Goal: Transaction & Acquisition: Purchase product/service

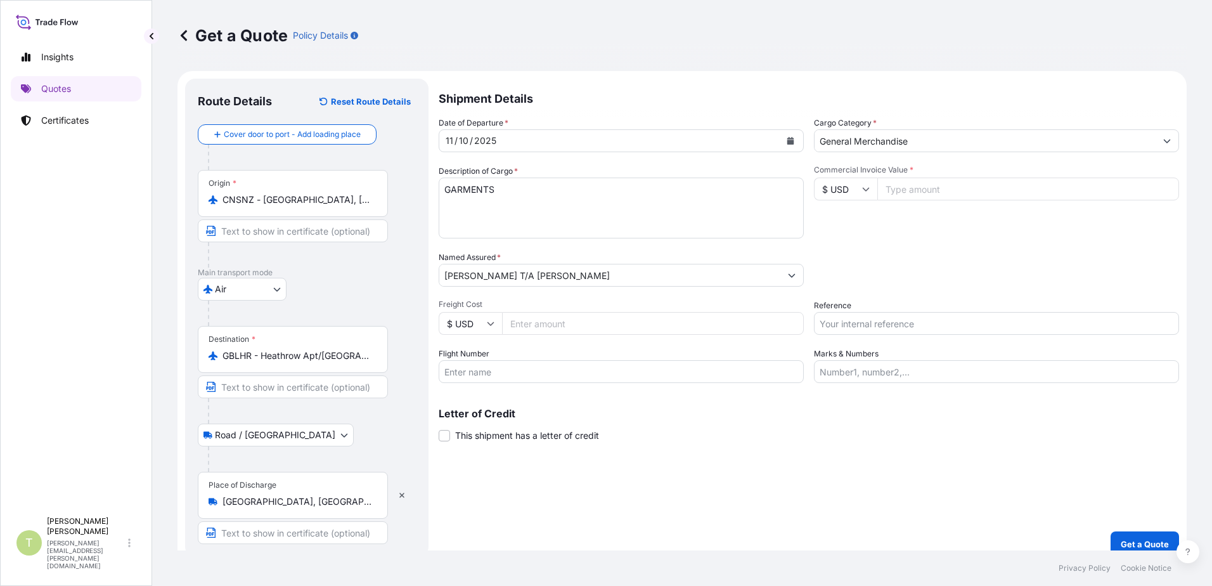
select select "Air"
select select "Road / [GEOGRAPHIC_DATA]"
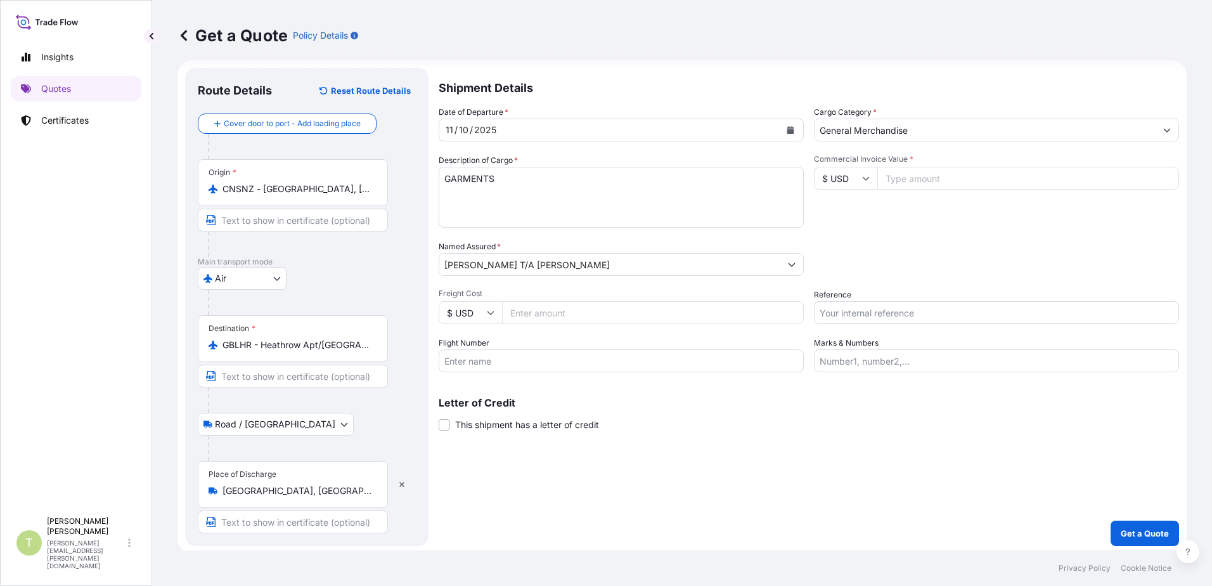
scroll to position [14, 0]
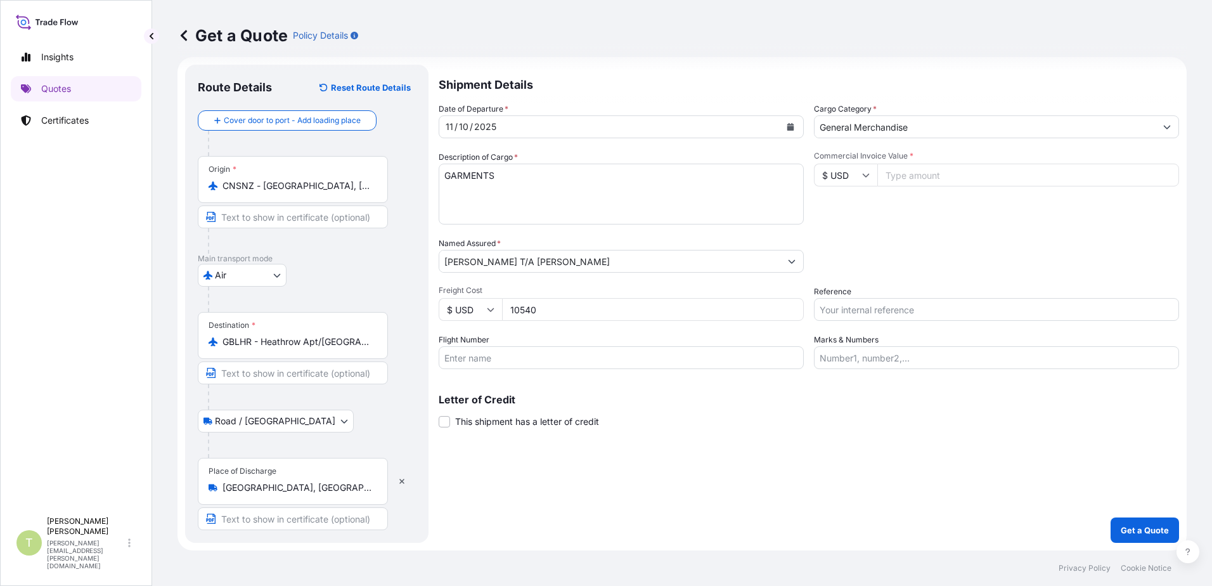
type input "10540"
click at [1004, 178] on input "Commercial Invoice Value *" at bounding box center [1028, 175] width 302 height 23
type input "866.00"
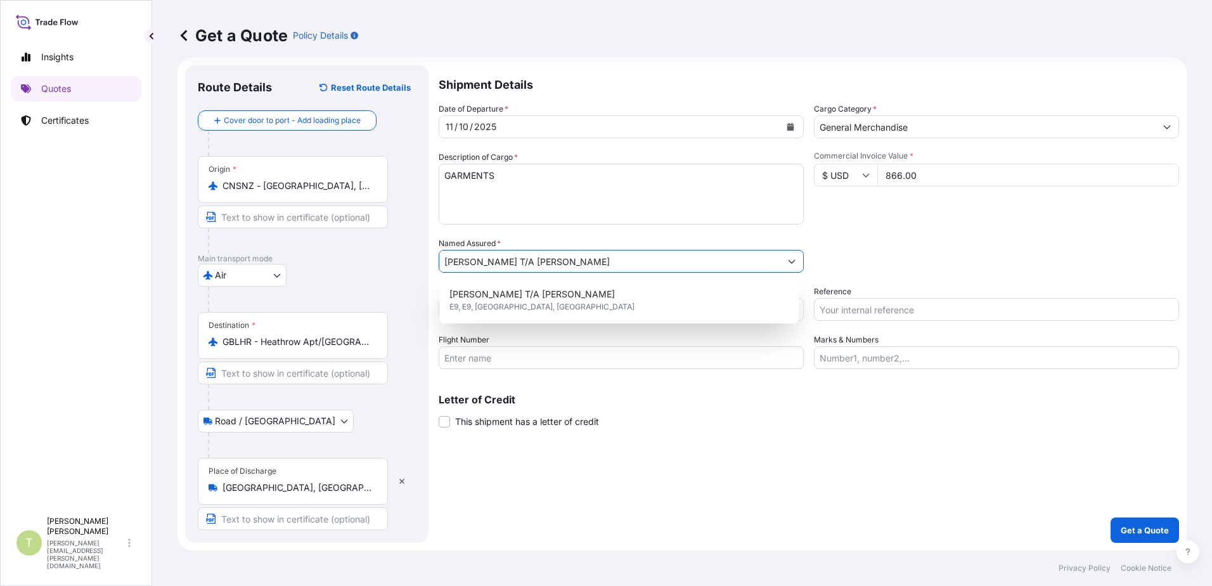
scroll to position [7, 0]
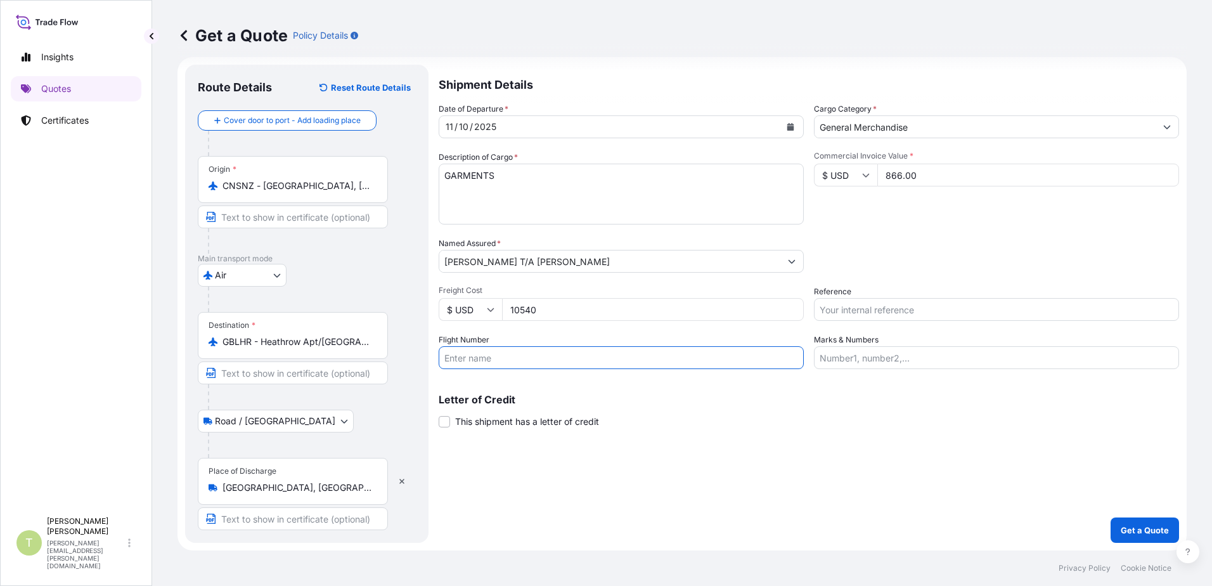
click at [615, 363] on input "Flight Number" at bounding box center [621, 357] width 365 height 23
click at [446, 358] on input "cz673" at bounding box center [621, 357] width 365 height 23
type input "CZ673"
click at [890, 359] on input "Marks & Numbers" at bounding box center [996, 357] width 365 height 23
type input "[PERSON_NAME]"
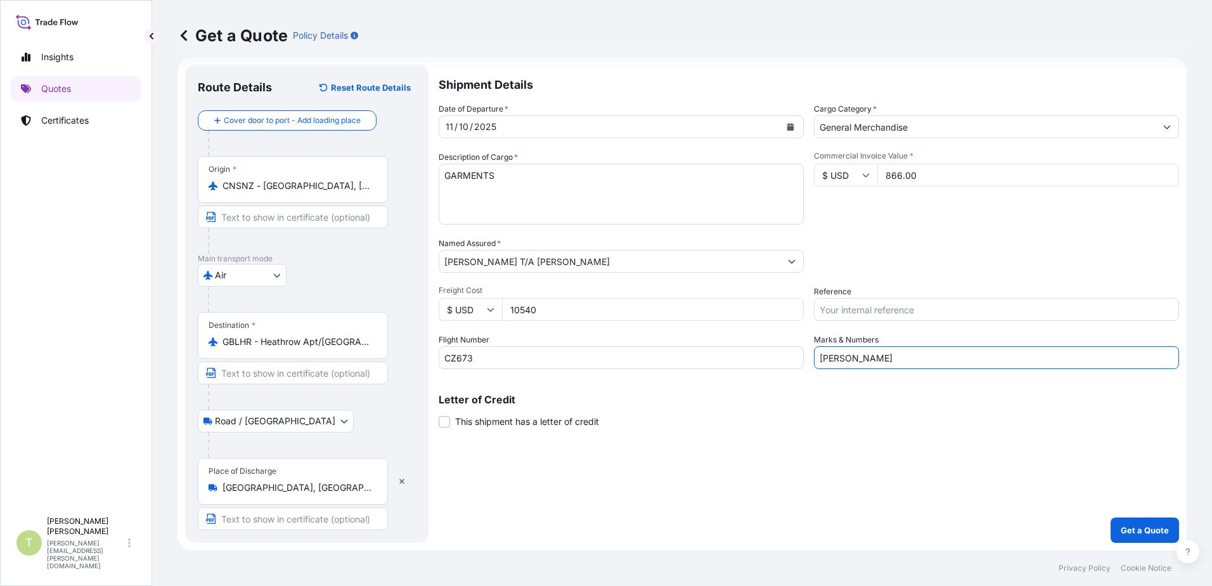
type input "S02068444"
type input "[PERSON_NAME]"
click at [1088, 407] on div "Letter of Credit This shipment has a letter of credit Letter of credit * Letter…" at bounding box center [809, 411] width 741 height 34
drag, startPoint x: 952, startPoint y: 313, endPoint x: 765, endPoint y: 314, distance: 187.0
click at [765, 314] on div "Date of Departure * [DATE] Cargo Category * General Merchandise Description of …" at bounding box center [809, 236] width 741 height 266
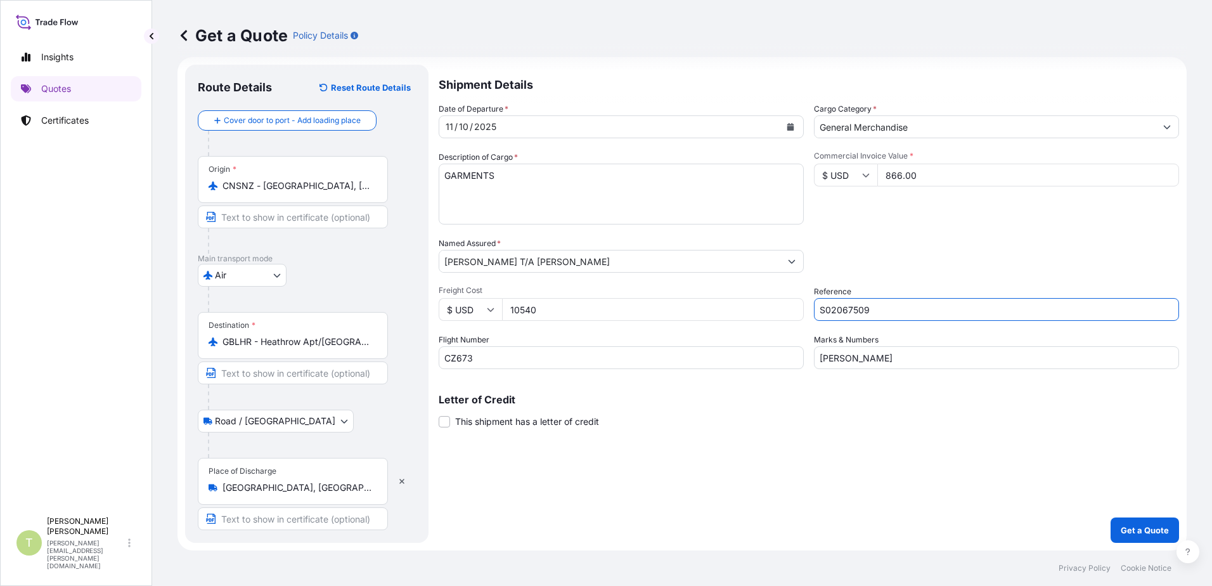
type input "S02067509"
click at [887, 258] on div "Packing Category Type to search a container mode Please select a primary mode o…" at bounding box center [996, 255] width 365 height 36
click at [1123, 532] on p "Get a Quote" at bounding box center [1145, 530] width 48 height 13
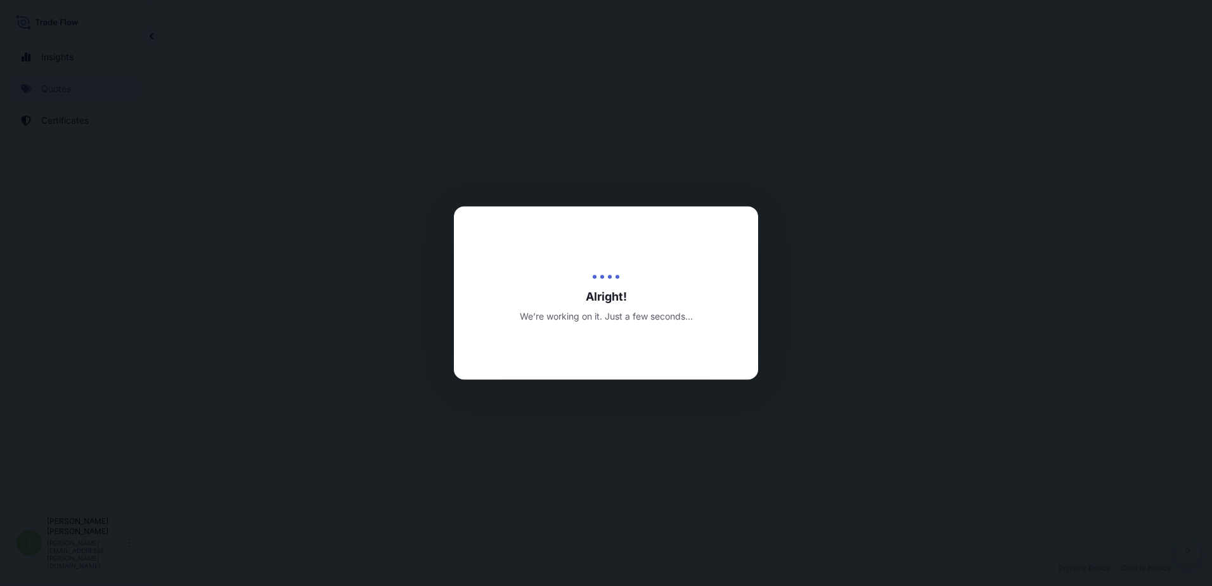
select select "Air"
select select "Road / [GEOGRAPHIC_DATA]"
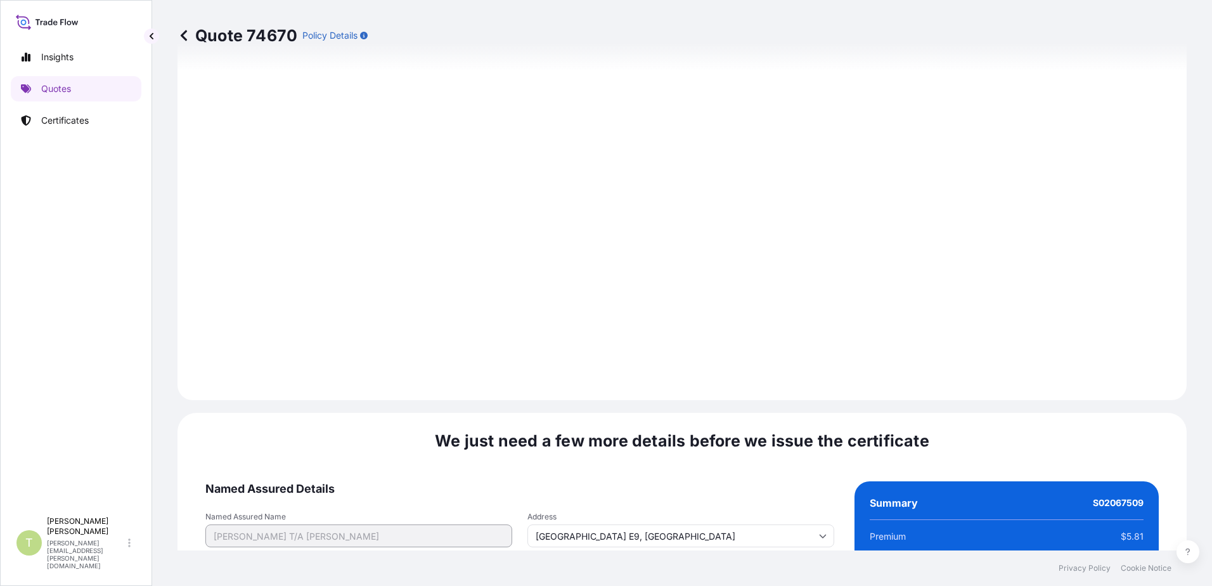
scroll to position [1561, 0]
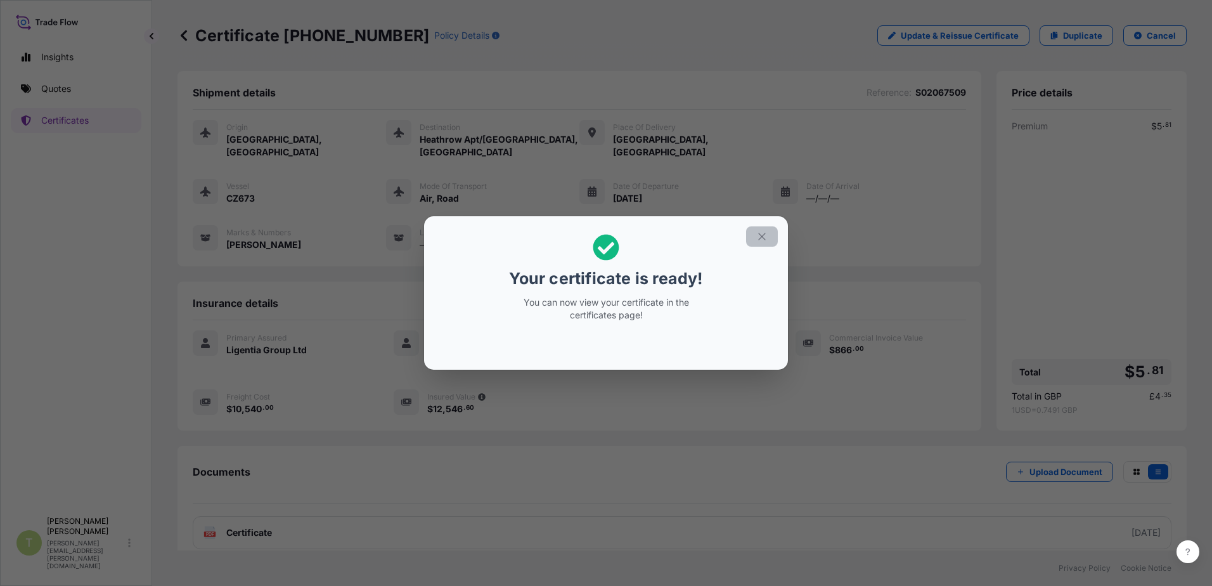
click at [760, 228] on button "button" at bounding box center [762, 236] width 32 height 20
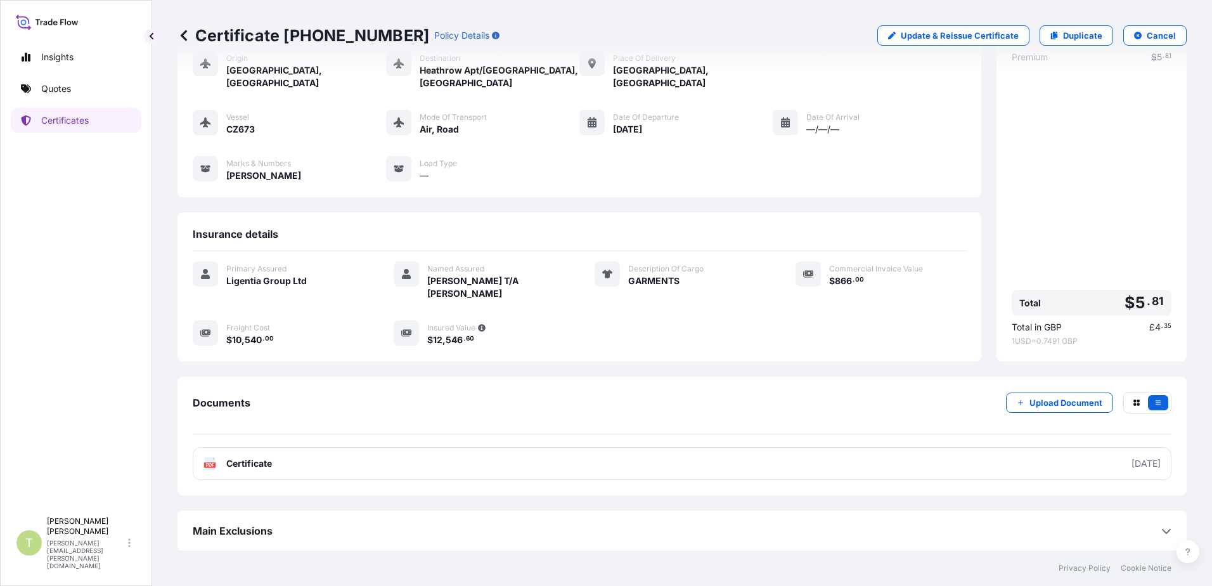
scroll to position [70, 0]
click at [1154, 401] on icon "button" at bounding box center [1158, 402] width 8 height 8
click at [1154, 404] on icon "button" at bounding box center [1158, 402] width 8 height 8
click at [1134, 399] on icon "button" at bounding box center [1137, 402] width 6 height 6
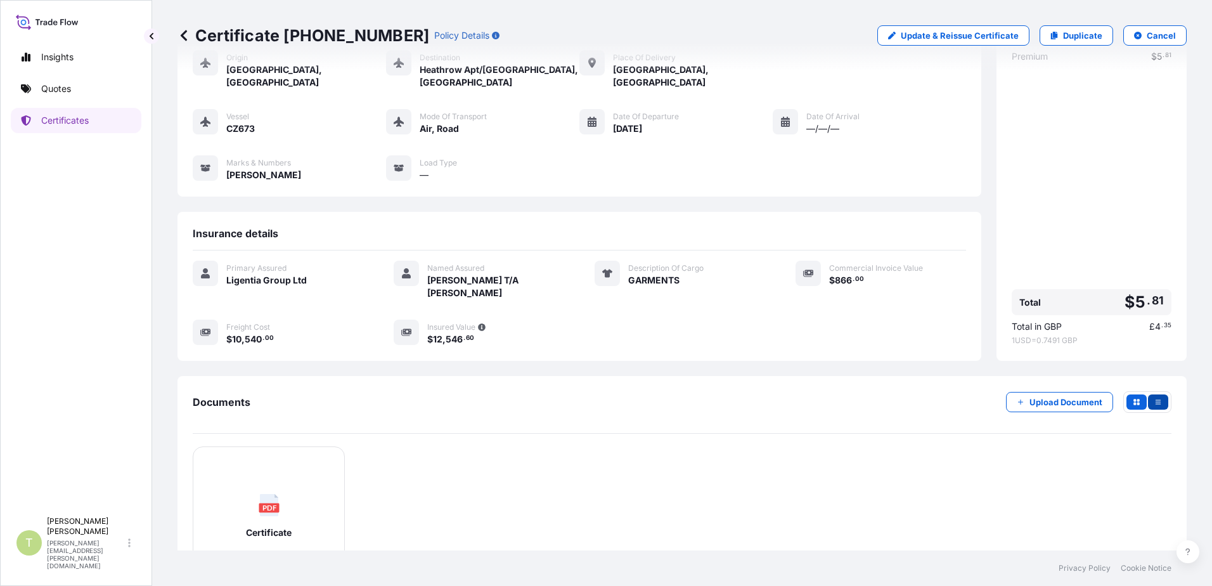
click at [1154, 403] on icon "button" at bounding box center [1158, 402] width 8 height 8
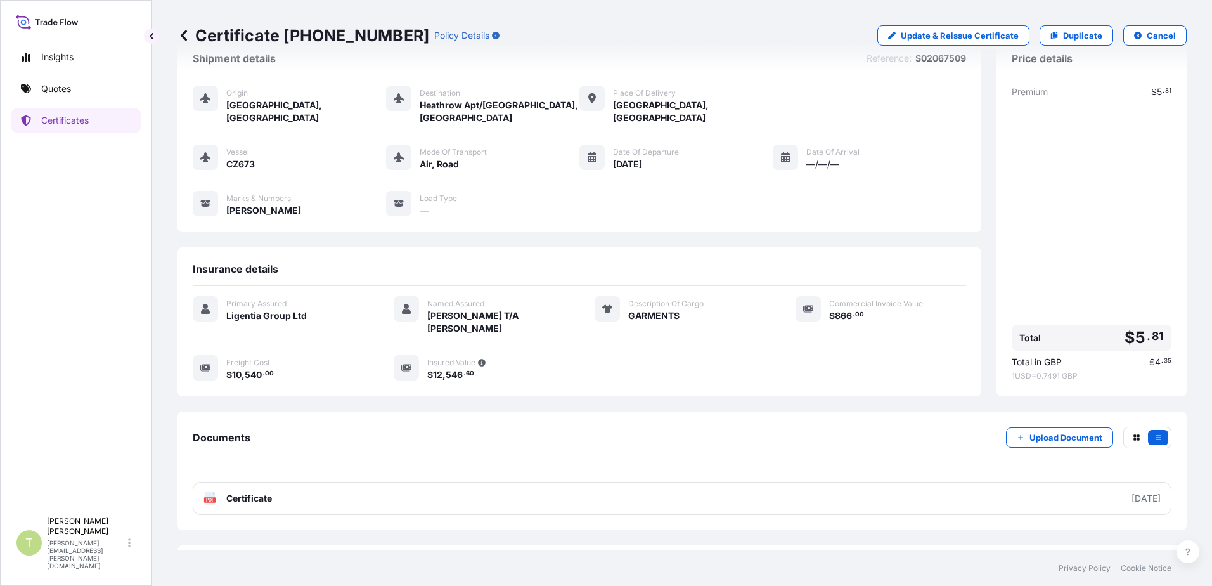
scroll to position [0, 0]
